Goal: Task Accomplishment & Management: Use online tool/utility

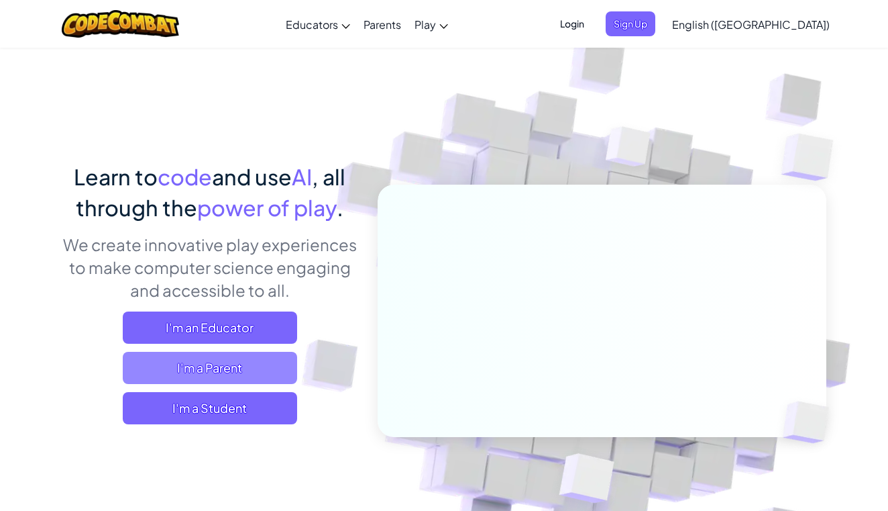
click at [224, 373] on span "I'm a Parent" at bounding box center [210, 368] width 174 height 32
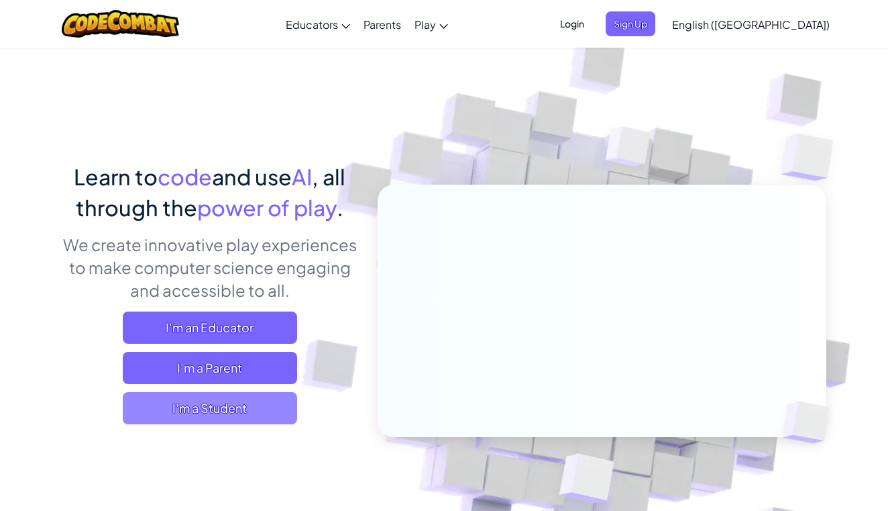
click at [250, 392] on span "I'm a Student" at bounding box center [210, 408] width 174 height 32
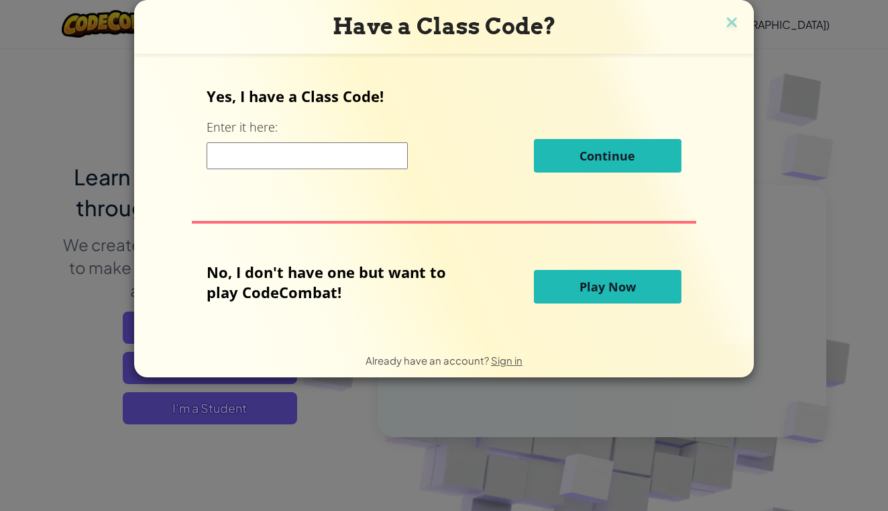
click at [570, 289] on button "Play Now" at bounding box center [608, 287] width 148 height 34
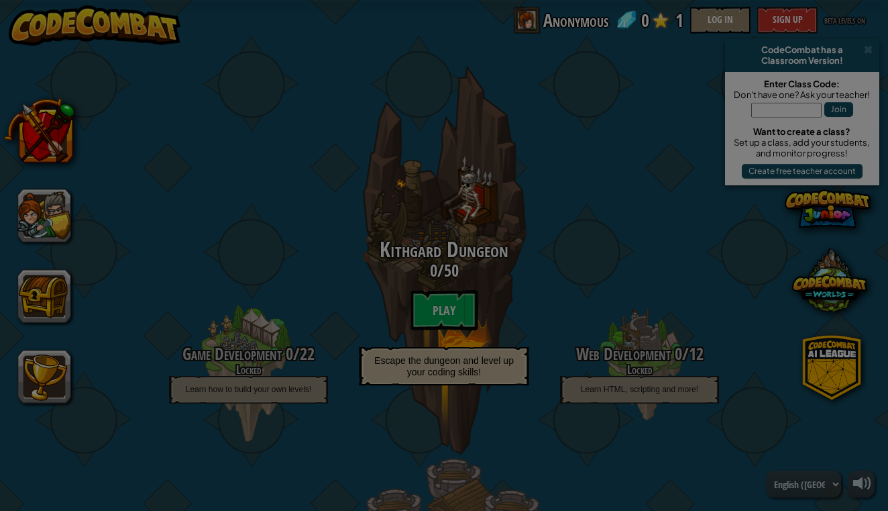
drag, startPoint x: 446, startPoint y: 263, endPoint x: 432, endPoint y: 206, distance: 58.8
click at [432, 1] on body "powered by CodeCombat has a Classroom Version! Enter Class Code: Don't have one…" at bounding box center [444, 0] width 888 height 1
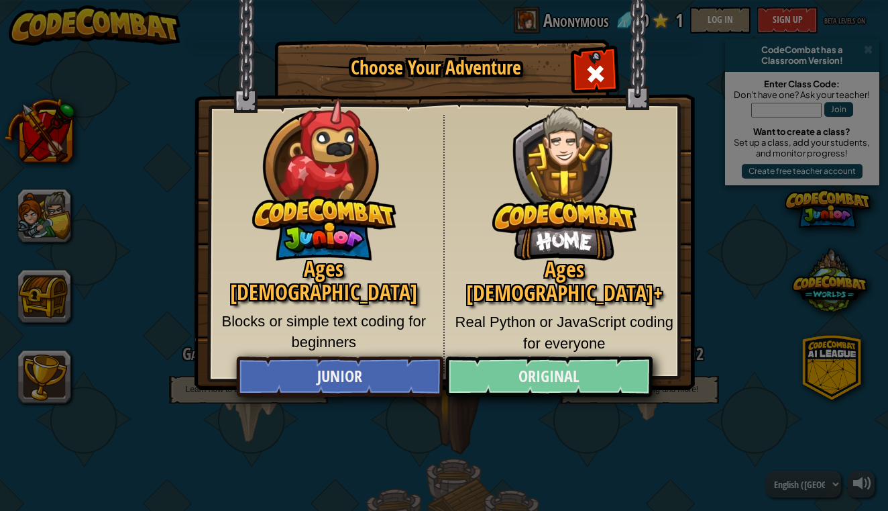
click at [511, 388] on link "Original" at bounding box center [549, 376] width 207 height 40
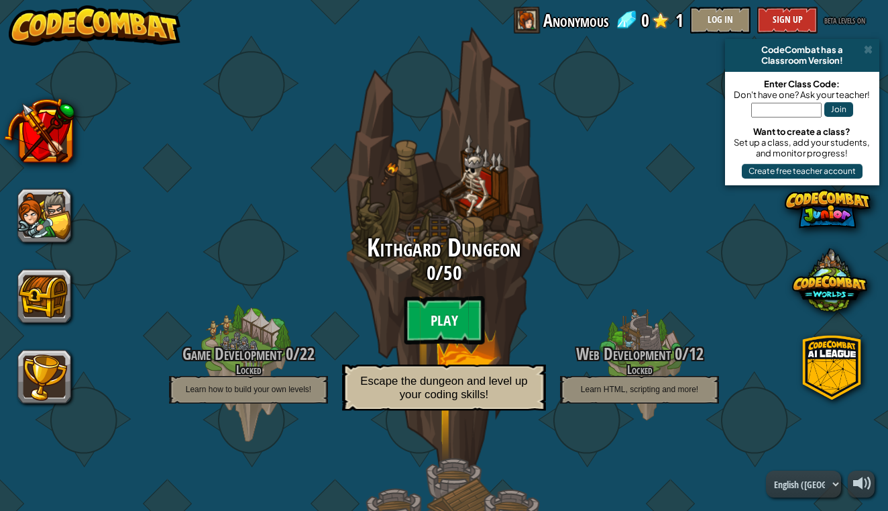
click at [446, 321] on btn "Play" at bounding box center [444, 320] width 81 height 48
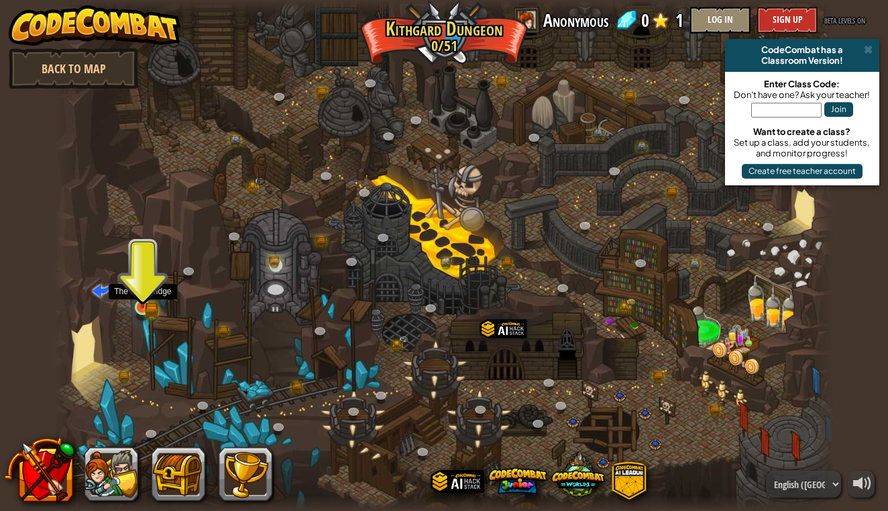
click at [147, 299] on div at bounding box center [142, 306] width 15 height 15
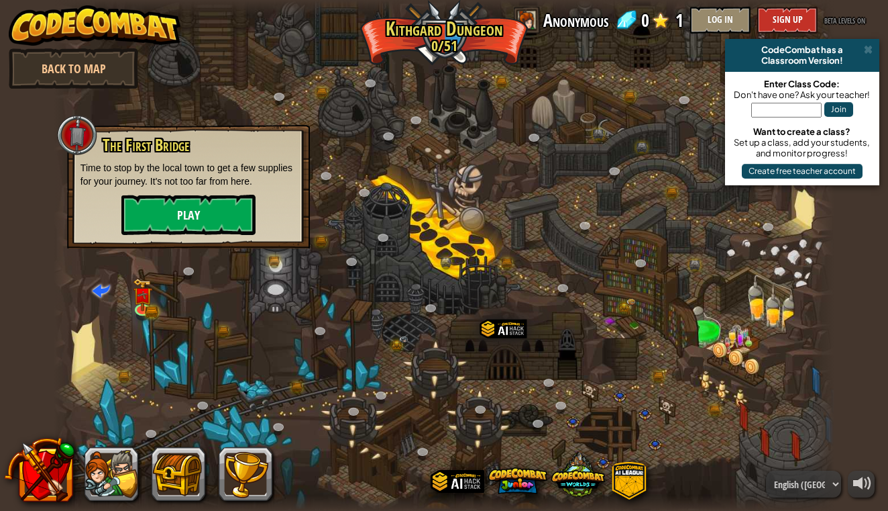
click at [195, 217] on button "Play" at bounding box center [188, 215] width 134 height 40
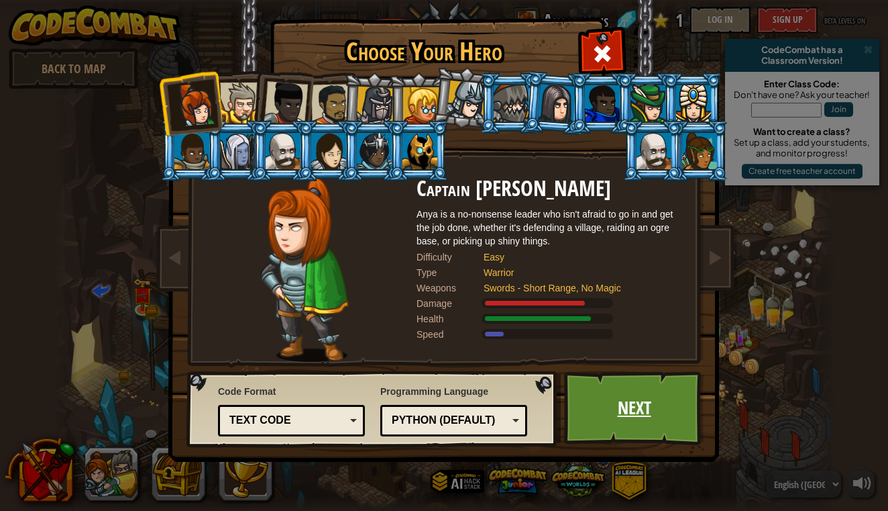
click at [654, 399] on link "Next" at bounding box center [634, 408] width 140 height 74
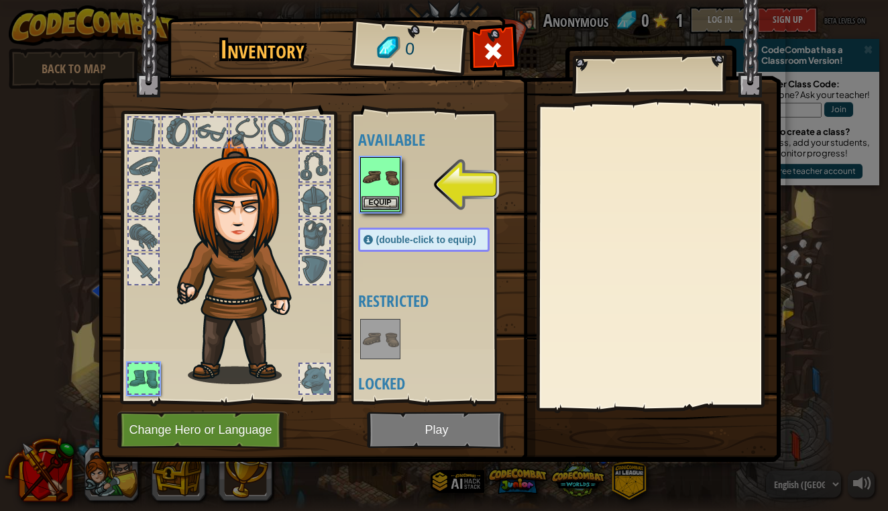
click at [364, 197] on button "Equip" at bounding box center [381, 203] width 38 height 14
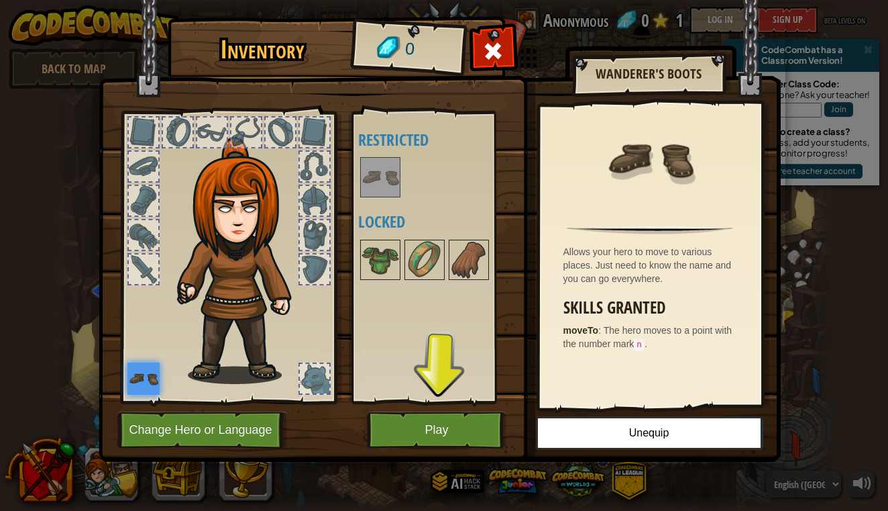
click at [464, 417] on button "Play" at bounding box center [437, 429] width 140 height 37
